Goal: Task Accomplishment & Management: Complete application form

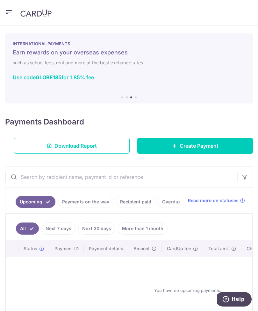
click at [203, 146] on span "Create Payment" at bounding box center [198, 146] width 39 height 8
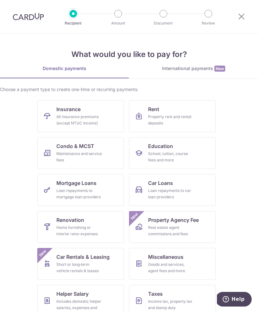
click at [98, 155] on div "Maintenance and service fees" at bounding box center [79, 156] width 46 height 13
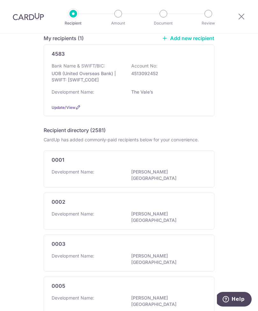
scroll to position [61, 0]
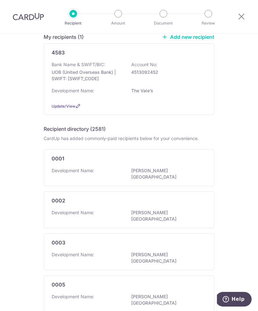
click at [103, 74] on p "UOB (United Overseas Bank) | SWIFT: UOVBSGSGXXX" at bounding box center [87, 75] width 71 height 13
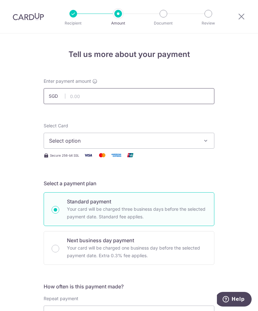
click at [113, 96] on input "text" at bounding box center [129, 96] width 170 height 16
type input "910.96"
click at [134, 141] on span "Select option" at bounding box center [123, 141] width 148 height 8
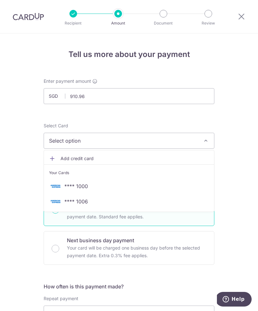
click at [56, 159] on link "Add credit card" at bounding box center [129, 158] width 170 height 11
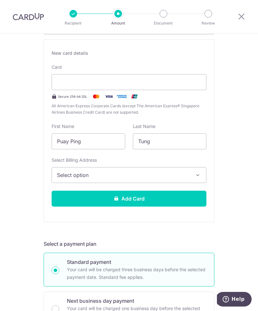
scroll to position [113, 0]
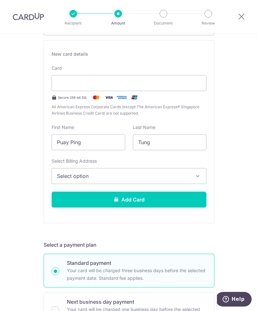
click at [158, 177] on span "Select option" at bounding box center [123, 176] width 132 height 8
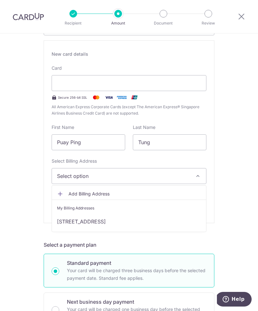
click at [139, 223] on link "[STREET_ADDRESS]" at bounding box center [129, 221] width 154 height 15
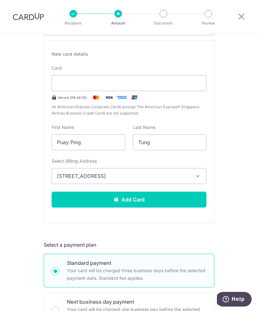
click at [167, 200] on button "Add Card" at bounding box center [129, 199] width 155 height 16
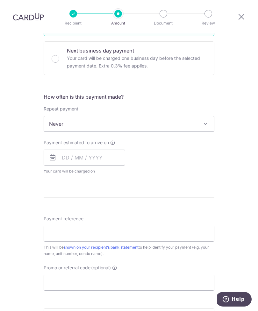
scroll to position [190, 0]
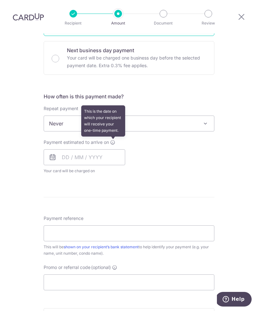
click at [111, 140] on icon at bounding box center [112, 142] width 5 height 5
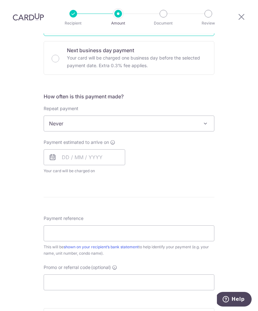
click at [156, 157] on div "How often is this payment made? Repeat payment Never Every week Every month Eve…" at bounding box center [129, 136] width 170 height 87
click at [111, 149] on input "text" at bounding box center [84, 157] width 81 height 16
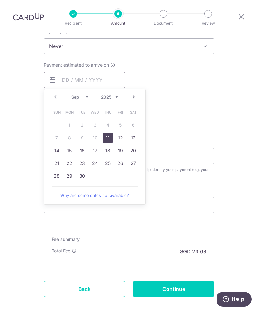
scroll to position [266, 0]
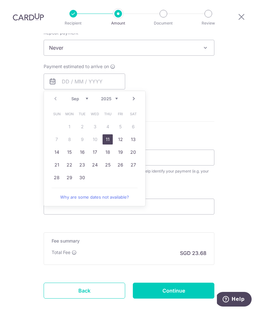
click at [120, 147] on link "19" at bounding box center [120, 152] width 10 height 10
type input "[DATE]"
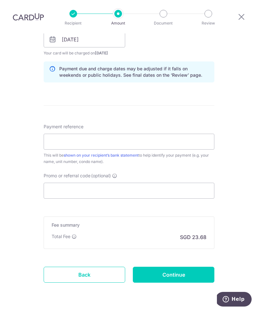
scroll to position [307, 0]
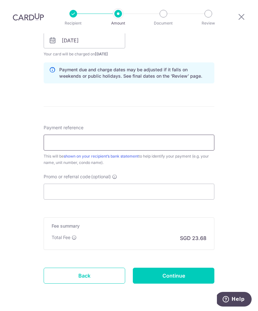
click at [170, 135] on input "Payment reference" at bounding box center [129, 143] width 170 height 16
type input "T"
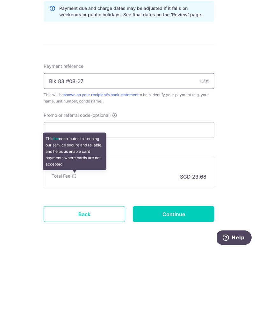
type input "Blk 83 #08-27"
click at [162, 184] on input "Promo or referral code (optional)" at bounding box center [129, 192] width 170 height 16
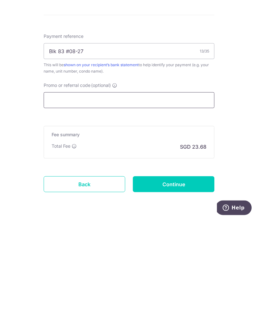
click at [115, 184] on input "Promo or referral code (optional)" at bounding box center [129, 192] width 170 height 16
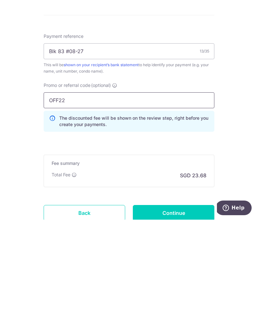
type input "OFF225"
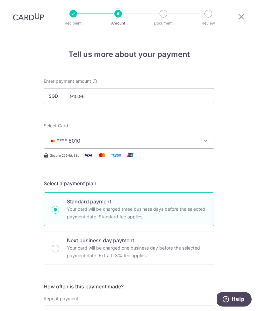
scroll to position [-1, 0]
